Goal: Information Seeking & Learning: Find contact information

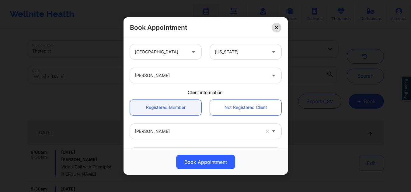
scroll to position [74, 0]
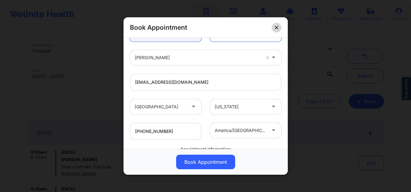
click at [278, 27] on icon at bounding box center [277, 28] width 4 height 4
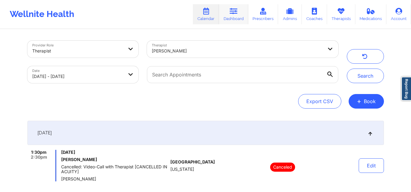
scroll to position [13, 0]
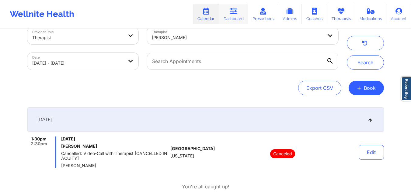
drag, startPoint x: 0, startPoint y: 0, endPoint x: 234, endPoint y: 19, distance: 234.3
click at [234, 19] on link "Dashboard" at bounding box center [233, 14] width 29 height 20
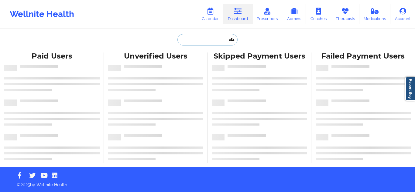
click at [191, 34] on input "text" at bounding box center [208, 40] width 60 height 12
paste input "[EMAIL_ADDRESS][DOMAIN_NAME]"
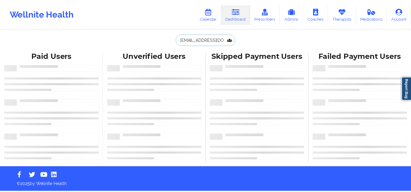
scroll to position [0, 5]
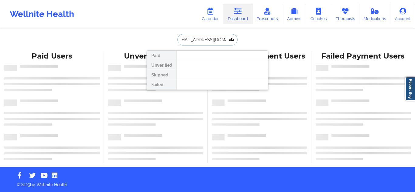
click at [191, 34] on input "[EMAIL_ADDRESS][DOMAIN_NAME]" at bounding box center [208, 40] width 60 height 12
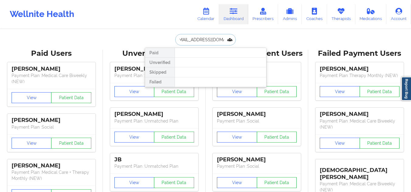
scroll to position [0, 0]
drag, startPoint x: 226, startPoint y: 41, endPoint x: 166, endPoint y: 37, distance: 59.7
click at [166, 37] on div "[EMAIL_ADDRESS][DOMAIN_NAME] Paid Unverified Skipped Failed" at bounding box center [206, 40] width 122 height 12
type input "[PERSON_NAME]"
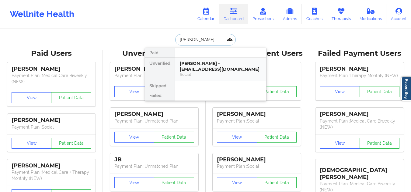
click at [183, 67] on div "[PERSON_NAME] - [EMAIL_ADDRESS][DOMAIN_NAME]" at bounding box center [220, 66] width 81 height 11
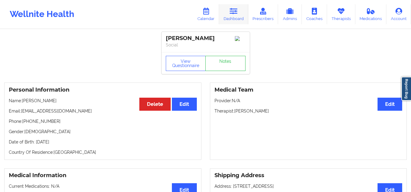
click at [228, 14] on link "Dashboard" at bounding box center [233, 14] width 29 height 20
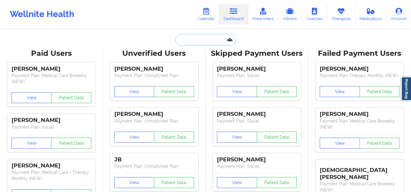
click at [198, 39] on input "text" at bounding box center [205, 40] width 60 height 12
paste input "[EMAIL_ADDRESS][DOMAIN_NAME]"
type input "[EMAIL_ADDRESS][DOMAIN_NAME]"
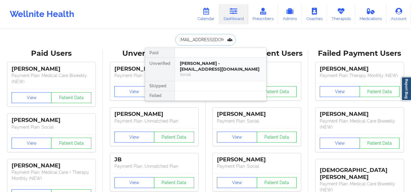
click at [191, 69] on div "[PERSON_NAME] - [EMAIL_ADDRESS][DOMAIN_NAME]" at bounding box center [220, 66] width 81 height 11
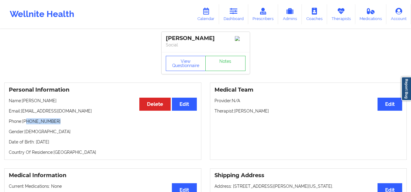
drag, startPoint x: 57, startPoint y: 125, endPoint x: 27, endPoint y: 124, distance: 29.5
click at [27, 124] on p "Phone: +1917-403-8279" at bounding box center [103, 122] width 188 height 6
copy p "917-403-8279"
click at [234, 8] on icon at bounding box center [234, 11] width 8 height 7
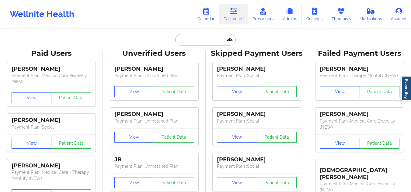
click at [211, 38] on input "text" at bounding box center [205, 40] width 60 height 12
paste input "Basirat Oke"
type input "Basirat Oke"
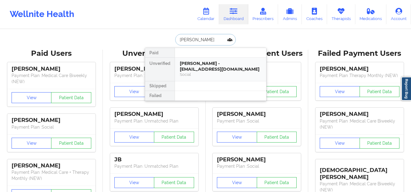
click at [203, 72] on div "Social" at bounding box center [220, 74] width 81 height 5
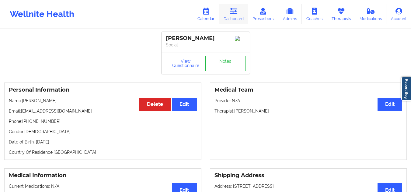
click at [237, 8] on icon at bounding box center [234, 11] width 8 height 7
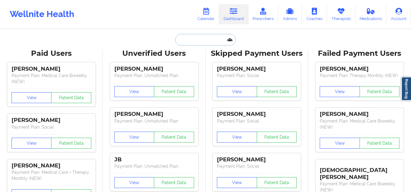
click at [186, 40] on input "text" at bounding box center [205, 40] width 60 height 12
paste input "Amanda Dipietro"
type input "Amanda Dipietro"
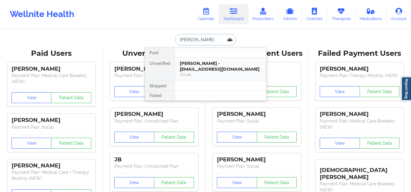
click at [176, 75] on div "Amanda DiPietro - amandadipietro@gmail.com Social" at bounding box center [220, 69] width 91 height 23
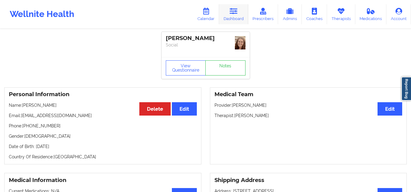
click at [236, 9] on icon at bounding box center [234, 11] width 8 height 7
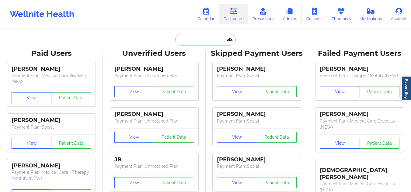
click at [204, 36] on input "text" at bounding box center [205, 40] width 60 height 12
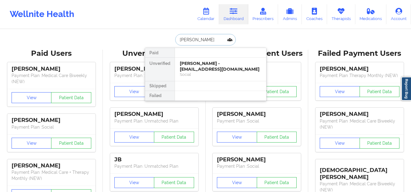
type input "amanda magal"
click at [202, 62] on div "Amanda Magalnaes DeJesus - a.dejesus96@yahoo.com" at bounding box center [220, 66] width 81 height 11
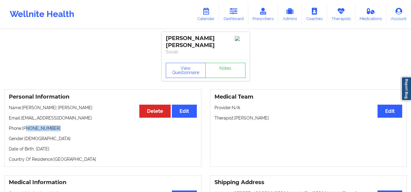
drag, startPoint x: 57, startPoint y: 127, endPoint x: 26, endPoint y: 127, distance: 30.7
click at [26, 127] on p "Phone: +1631-880-8942" at bounding box center [103, 129] width 188 height 6
copy p "631-880-8942"
drag, startPoint x: 190, startPoint y: 44, endPoint x: 167, endPoint y: 36, distance: 24.9
click at [167, 36] on div "Amanda Magalnaes DeJesus" at bounding box center [206, 42] width 80 height 14
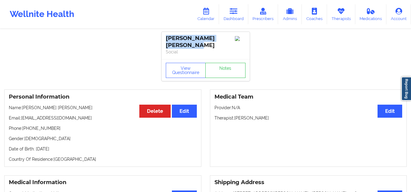
copy div "Amanda Magalnaes DeJesus"
click at [230, 15] on link "Dashboard" at bounding box center [233, 14] width 29 height 20
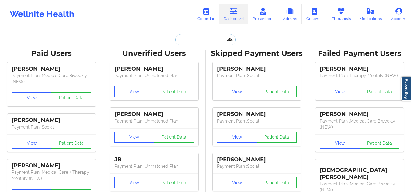
click at [199, 39] on input "text" at bounding box center [205, 40] width 60 height 12
paste input "smyrnavega@yahoo.com"
type input "smyrnavega@yahoo.com"
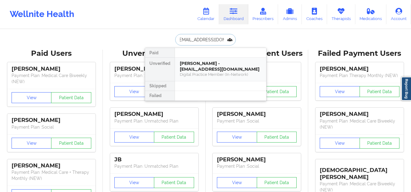
click at [195, 73] on div "Digital Practice Member (In-Network)" at bounding box center [220, 74] width 81 height 5
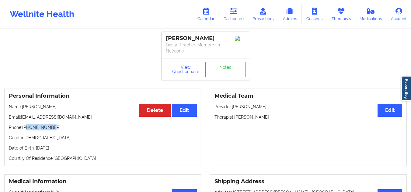
drag, startPoint x: 53, startPoint y: 129, endPoint x: 28, endPoint y: 128, distance: 25.5
click at [28, 128] on p "Phone: +17872386746" at bounding box center [103, 128] width 188 height 6
copy p "7872386746"
drag, startPoint x: 266, startPoint y: 119, endPoint x: 216, endPoint y: 116, distance: 50.6
click at [216, 116] on p "Therapist: Rocio Portales" at bounding box center [308, 117] width 188 height 6
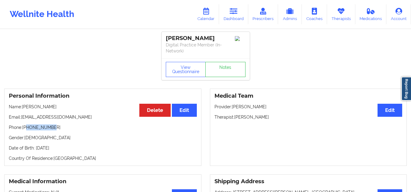
copy p "Therapist: Rocio Portales"
click at [253, 116] on p "Therapist: Rocio Portales" at bounding box center [308, 117] width 188 height 6
drag, startPoint x: 262, startPoint y: 116, endPoint x: 235, endPoint y: 119, distance: 27.1
click at [235, 119] on p "Therapist: Rocio Portales" at bounding box center [308, 117] width 188 height 6
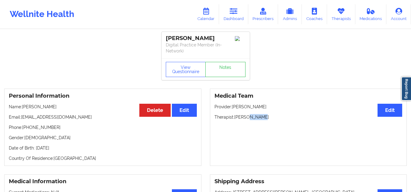
copy p "Rocio Portales"
click at [340, 12] on icon at bounding box center [341, 11] width 8 height 7
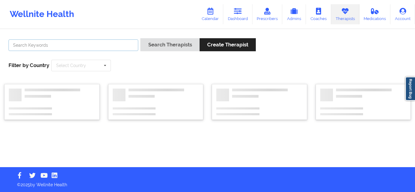
click at [78, 50] on input "text" at bounding box center [74, 46] width 130 height 12
paste input "Rocio Portales"
type input "Rocio Portales"
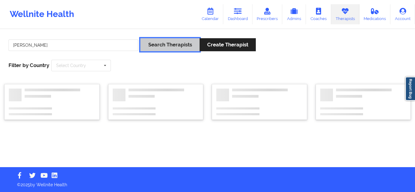
click at [161, 48] on button "Search Therapists" at bounding box center [169, 44] width 59 height 13
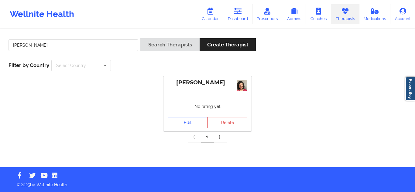
click at [178, 124] on link "Edit" at bounding box center [188, 122] width 40 height 11
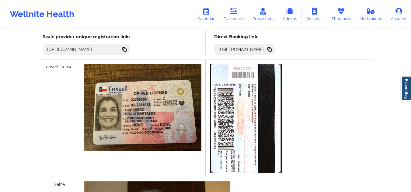
scroll to position [153, 0]
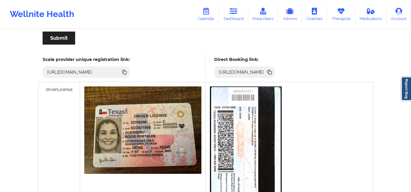
click at [126, 73] on icon at bounding box center [124, 72] width 3 height 3
